Goal: Navigation & Orientation: Find specific page/section

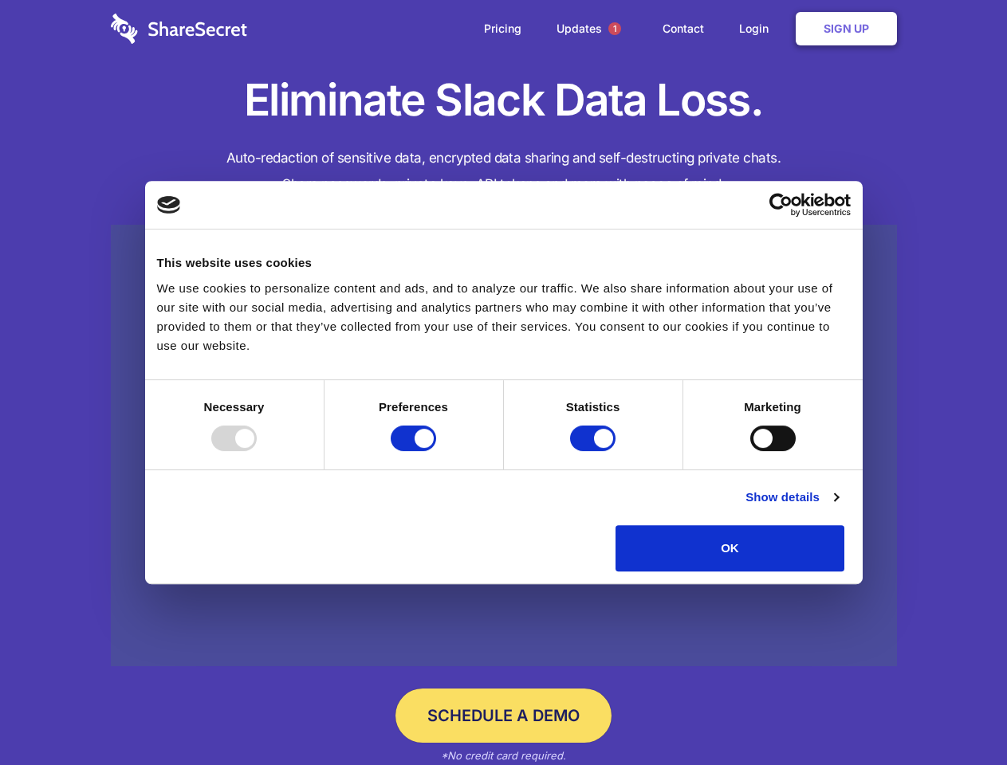
click at [257, 451] on div at bounding box center [233, 439] width 45 height 26
click at [436, 451] on input "Preferences" at bounding box center [412, 439] width 45 height 26
checkbox input "false"
click at [595, 451] on input "Statistics" at bounding box center [592, 439] width 45 height 26
checkbox input "false"
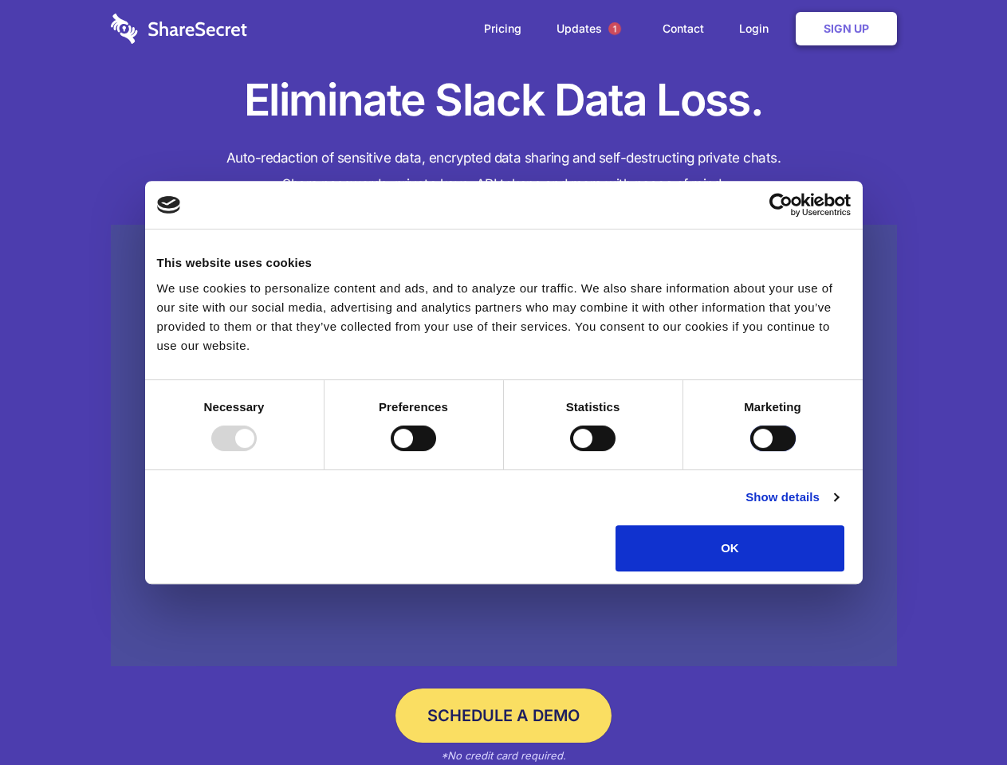
click at [750, 451] on input "Marketing" at bounding box center [772, 439] width 45 height 26
checkbox input "true"
click at [838, 507] on link "Show details" at bounding box center [791, 497] width 92 height 19
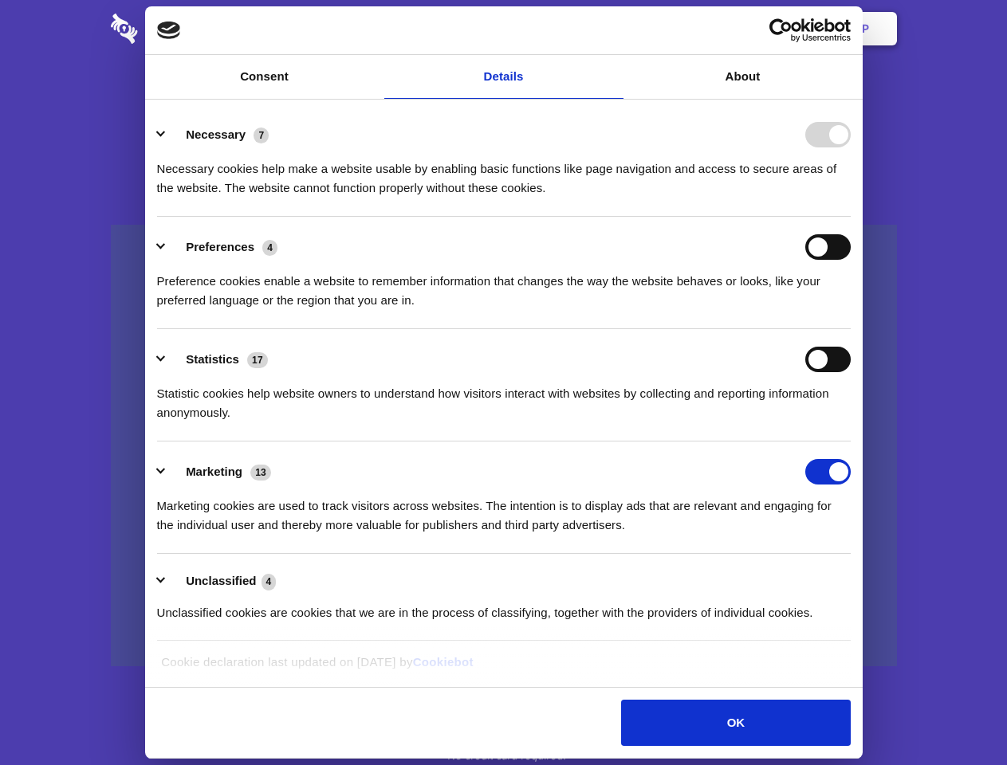
click at [850, 217] on li "Necessary 7 Necessary cookies help make a website usable by enabling basic func…" at bounding box center [503, 160] width 693 height 112
click at [614, 29] on span "1" at bounding box center [614, 28] width 13 height 13
